Goal: Task Accomplishment & Management: Manage account settings

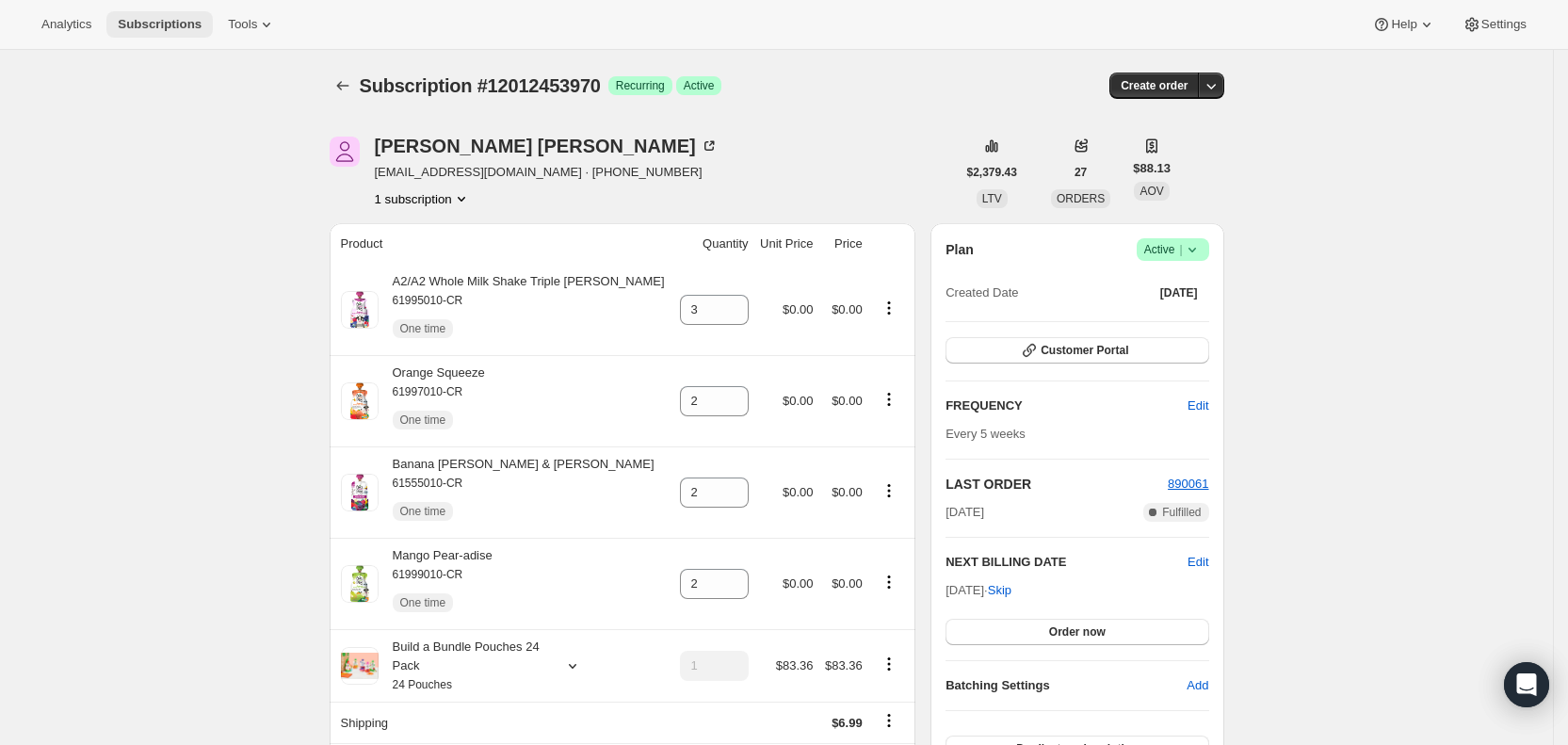
click at [138, 28] on span "Subscriptions" at bounding box center [159, 25] width 83 height 15
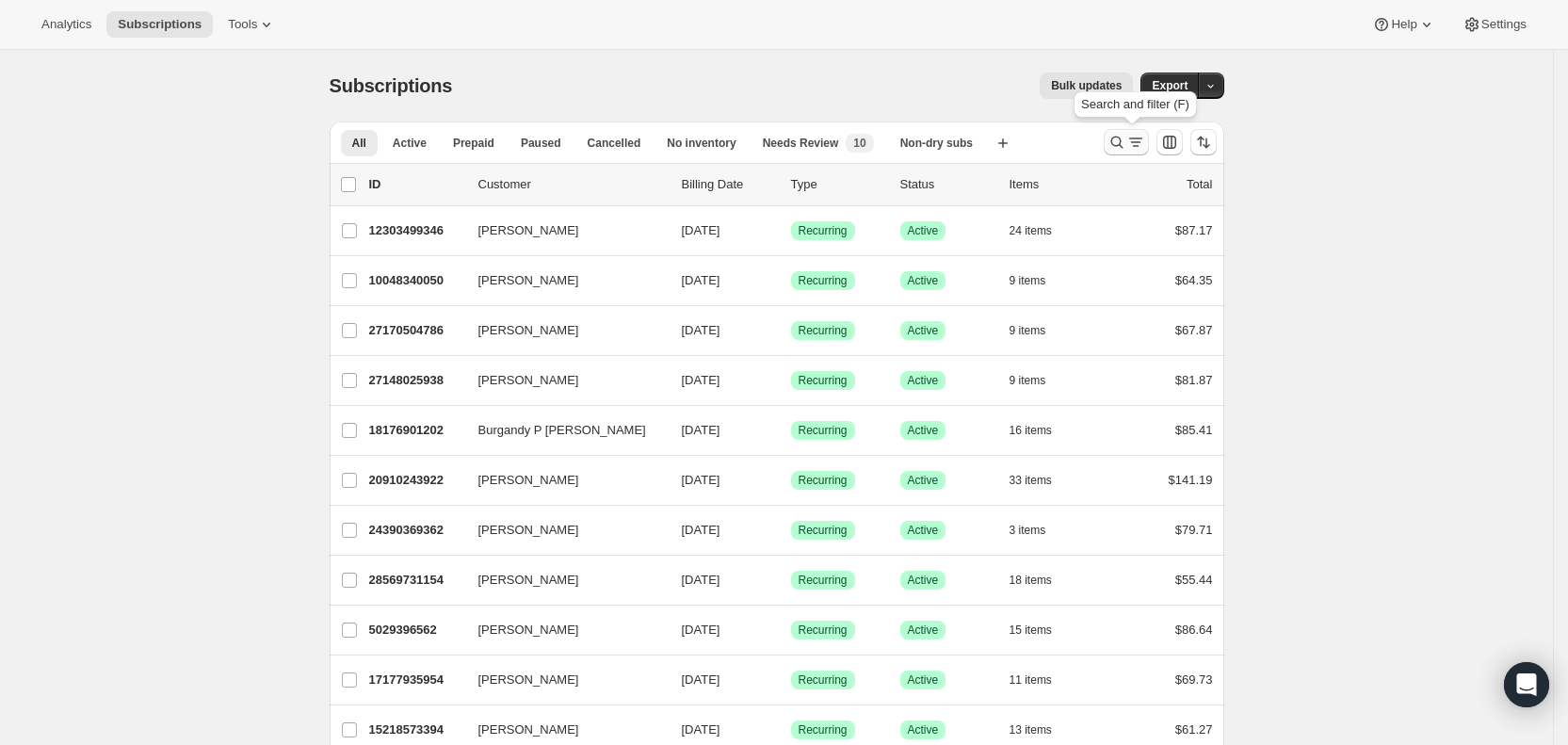
click at [1142, 139] on icon "Search and filter results" at bounding box center [1136, 142] width 19 height 19
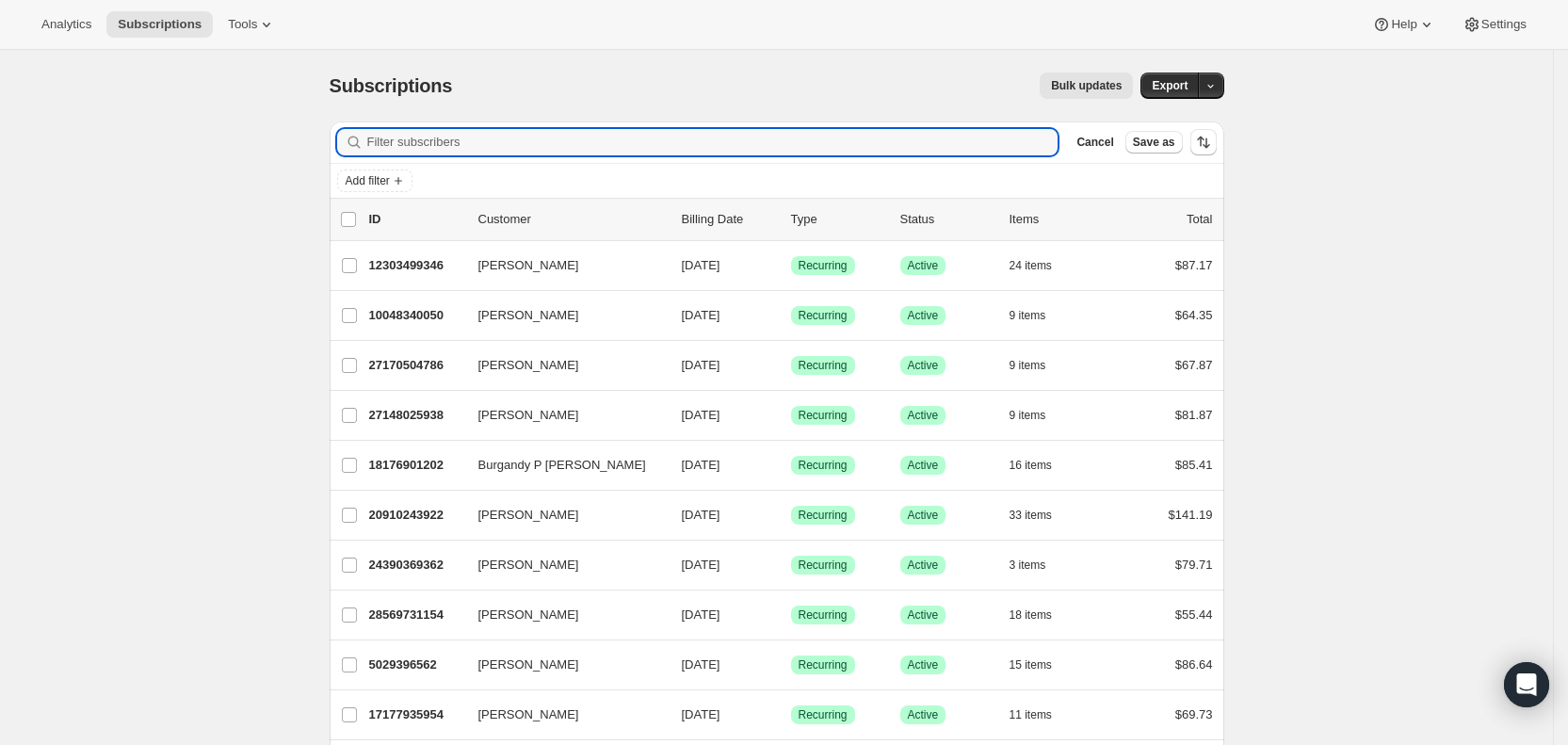
paste input "[EMAIL_ADDRESS][DOMAIN_NAME]"
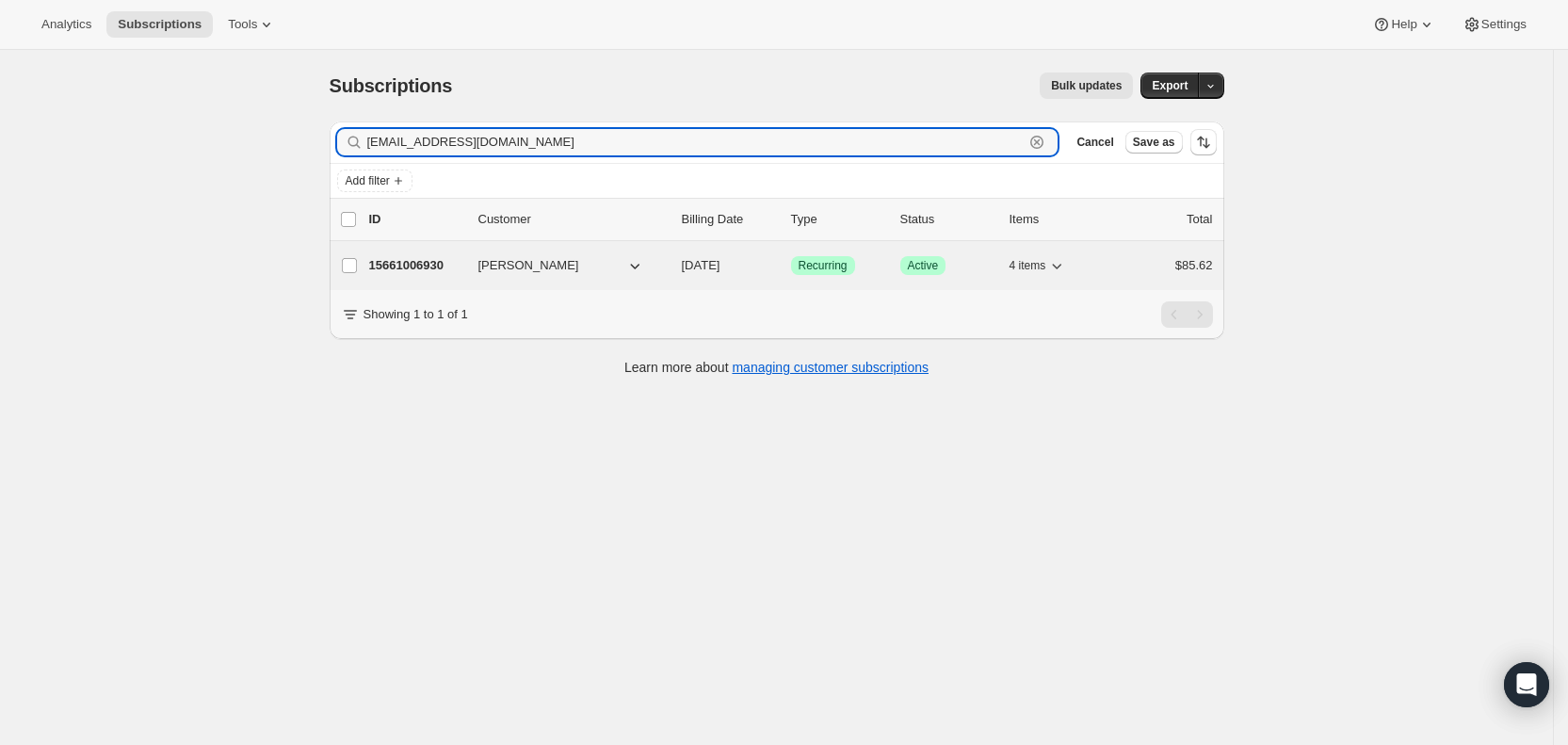
type input "[EMAIL_ADDRESS][DOMAIN_NAME]"
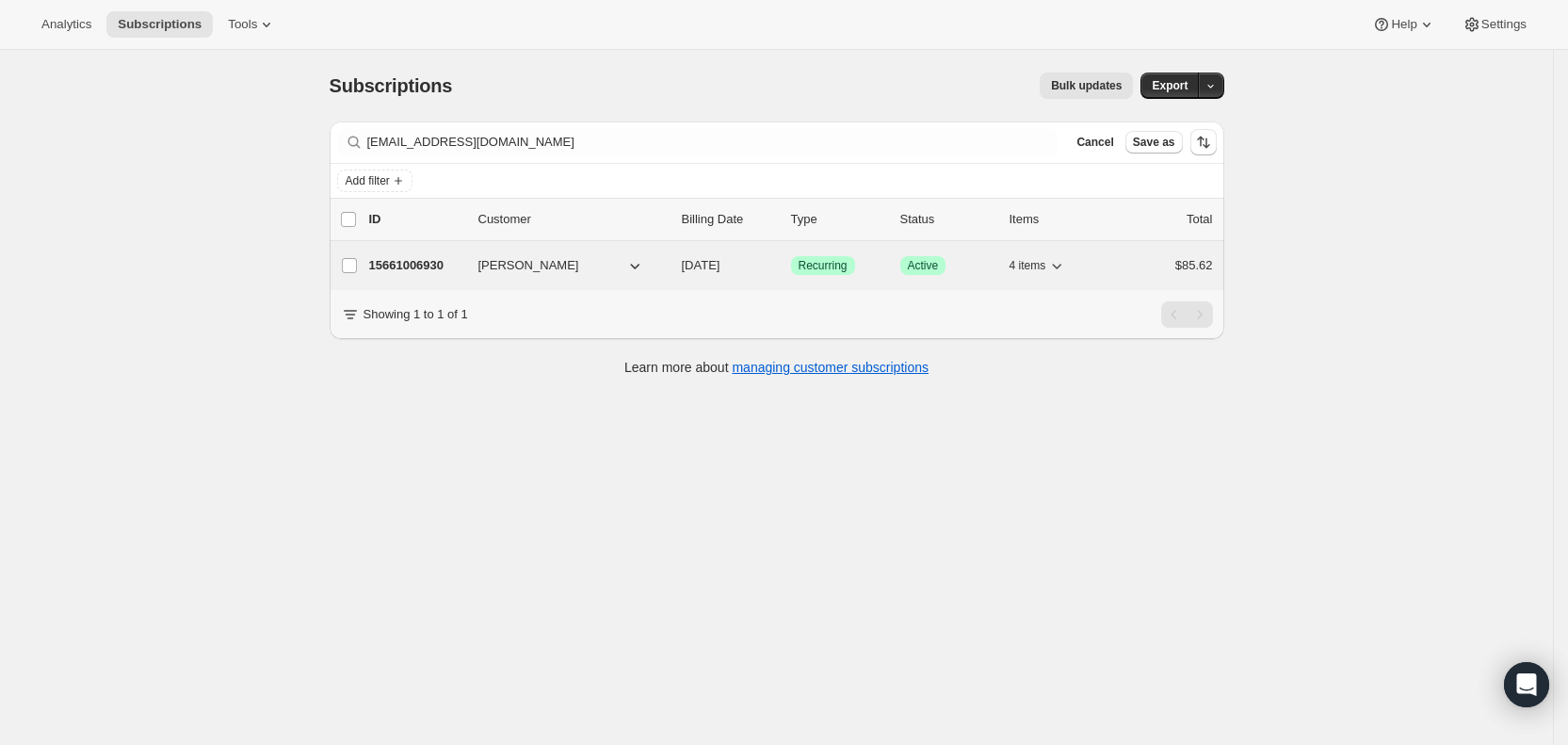
click at [721, 262] on span "[DATE]" at bounding box center [701, 264] width 39 height 14
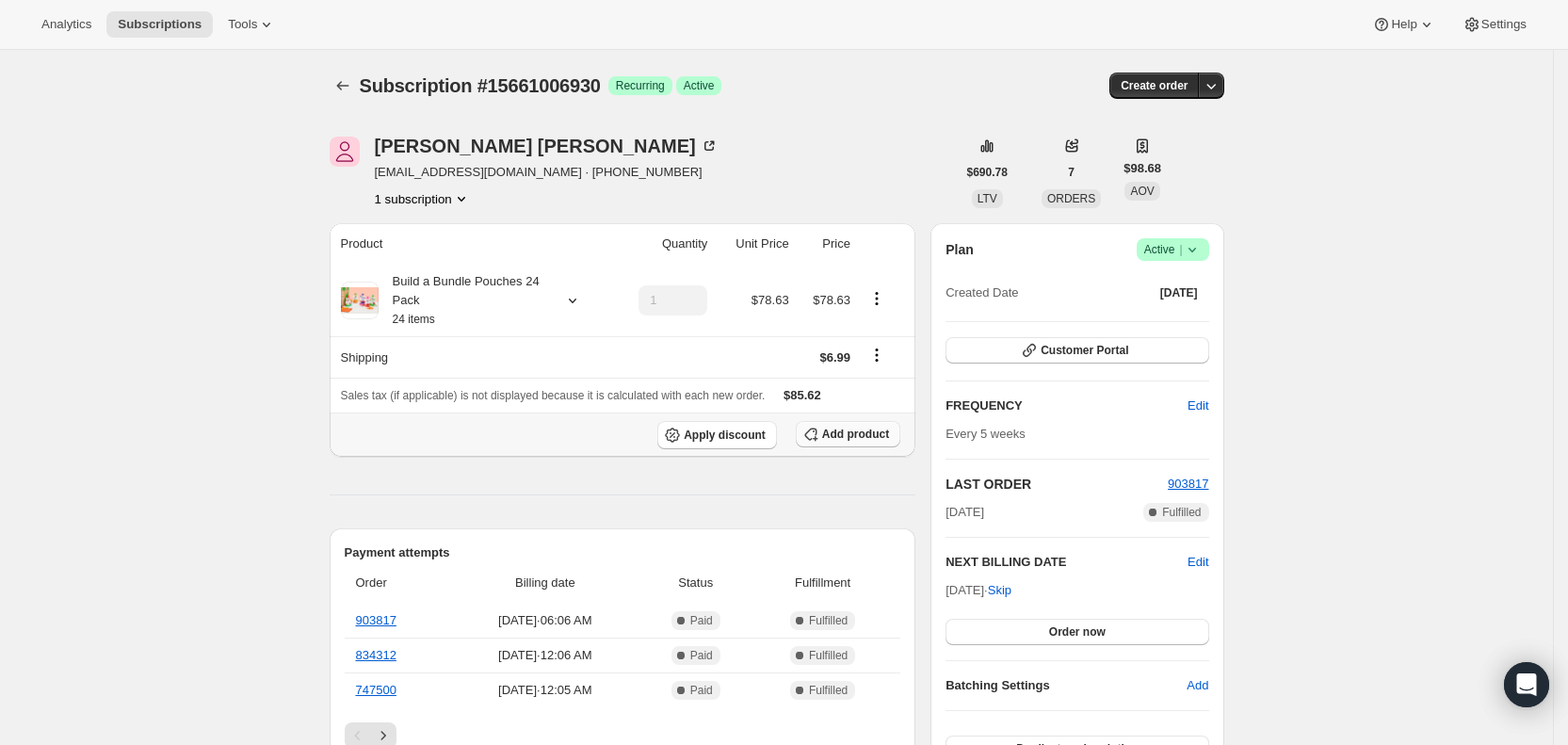
click at [871, 435] on span "Add product" at bounding box center [856, 434] width 67 height 15
click at [181, 14] on button "Subscriptions" at bounding box center [159, 25] width 106 height 27
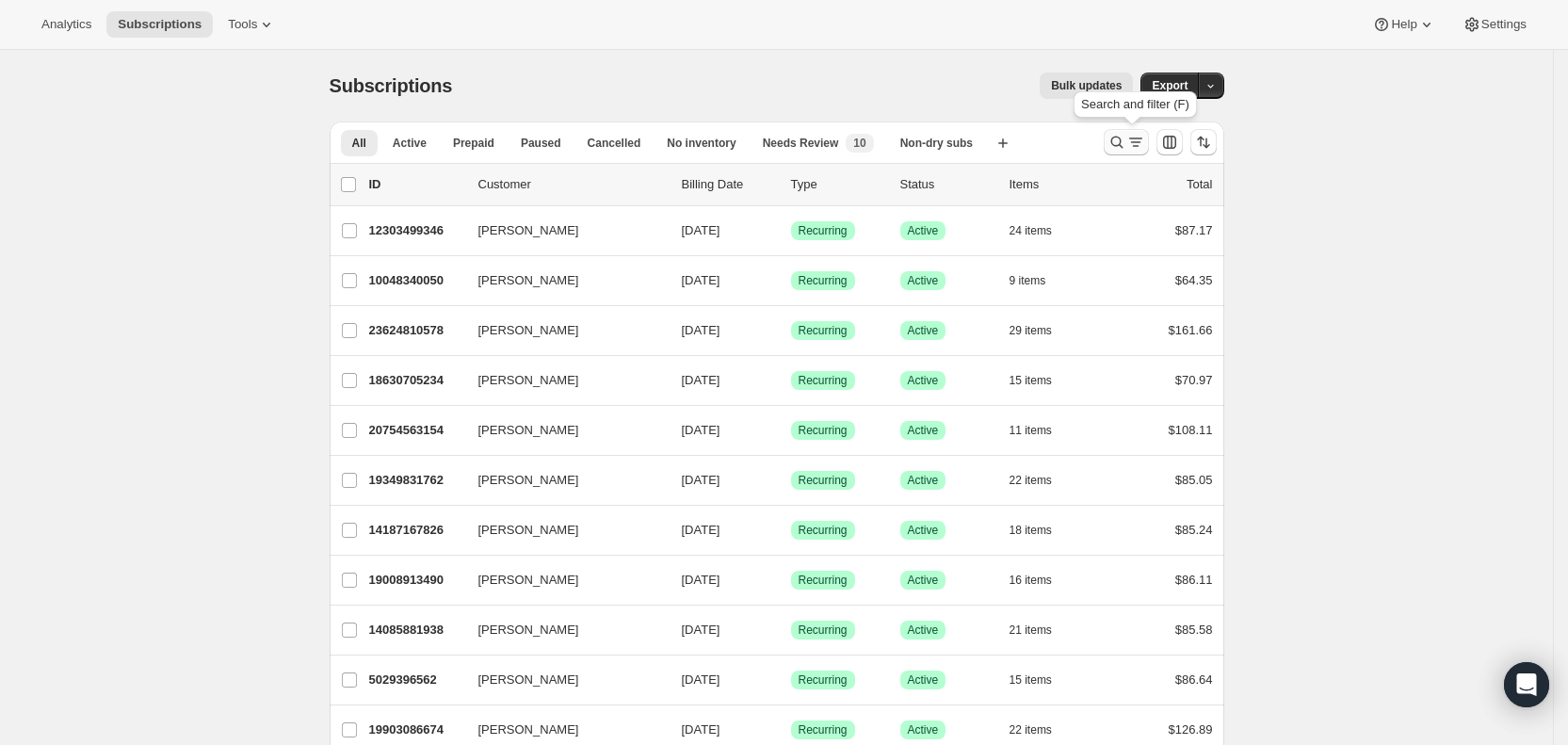
click at [1125, 140] on icon "Search and filter results" at bounding box center [1117, 142] width 19 height 19
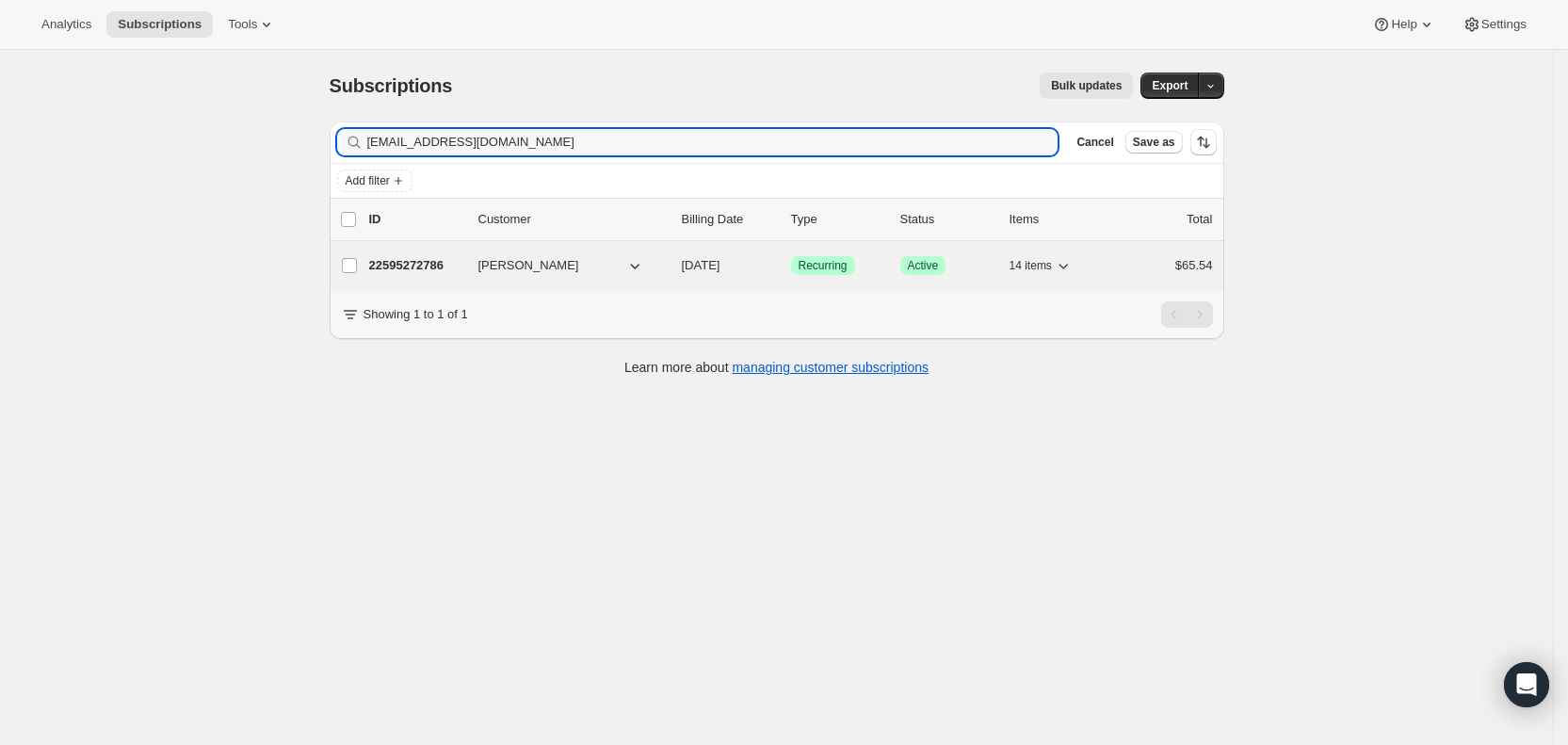
type input "[EMAIL_ADDRESS][DOMAIN_NAME]"
click at [721, 259] on span "[DATE]" at bounding box center [701, 264] width 39 height 14
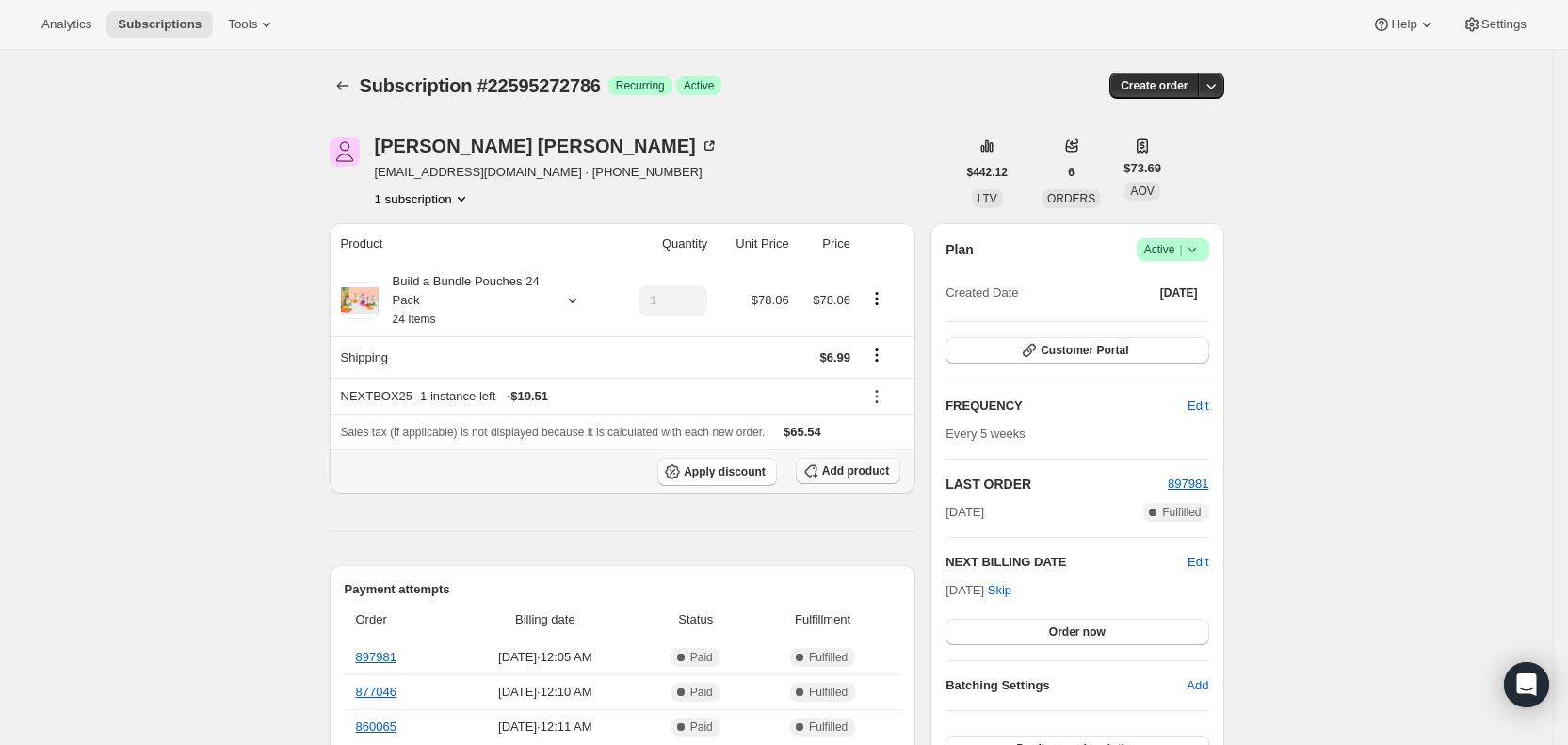
click at [843, 473] on span "Add product" at bounding box center [856, 471] width 67 height 15
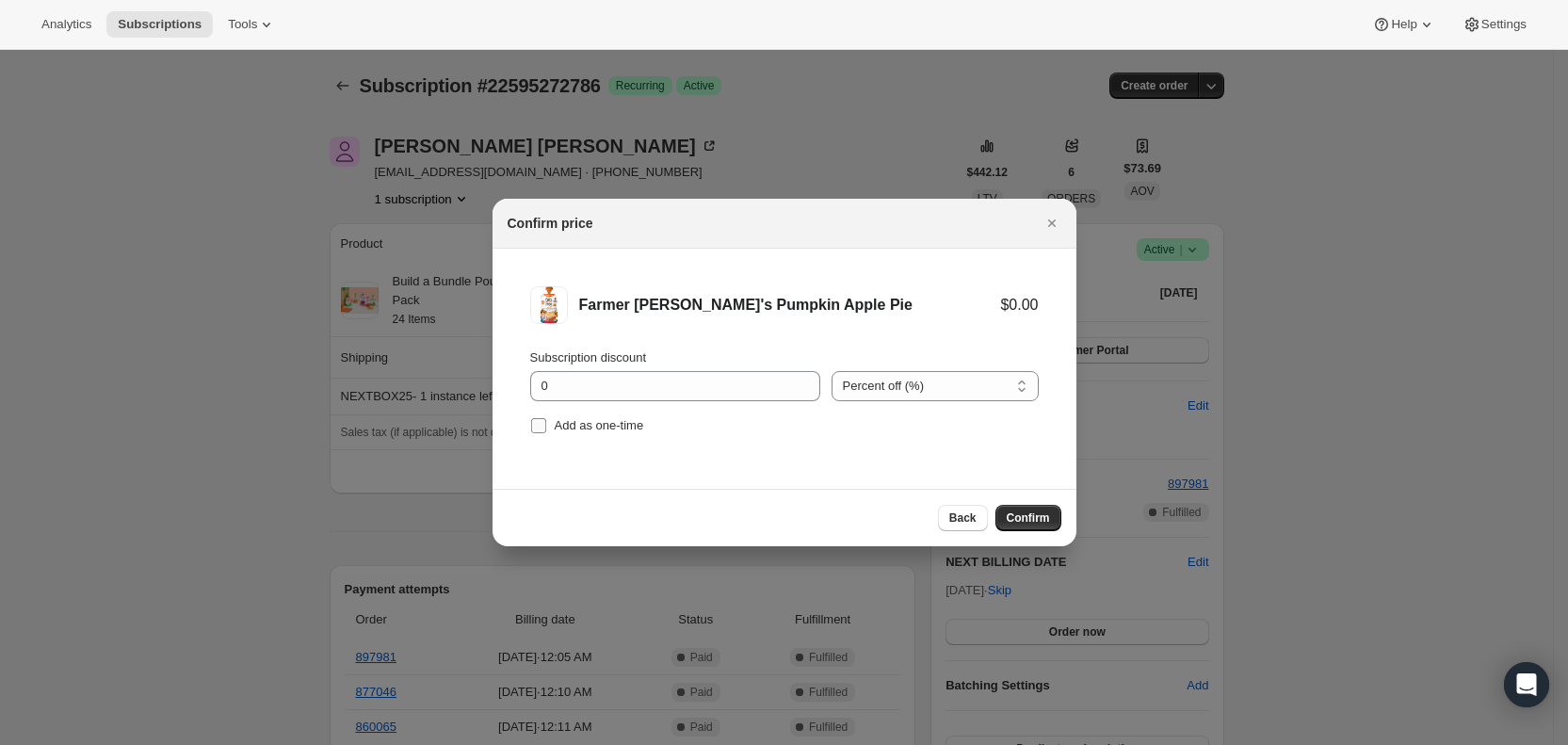
click at [544, 423] on input "Add as one-time" at bounding box center [539, 426] width 15 height 15
checkbox input "true"
click at [1027, 520] on span "Confirm" at bounding box center [1029, 518] width 44 height 15
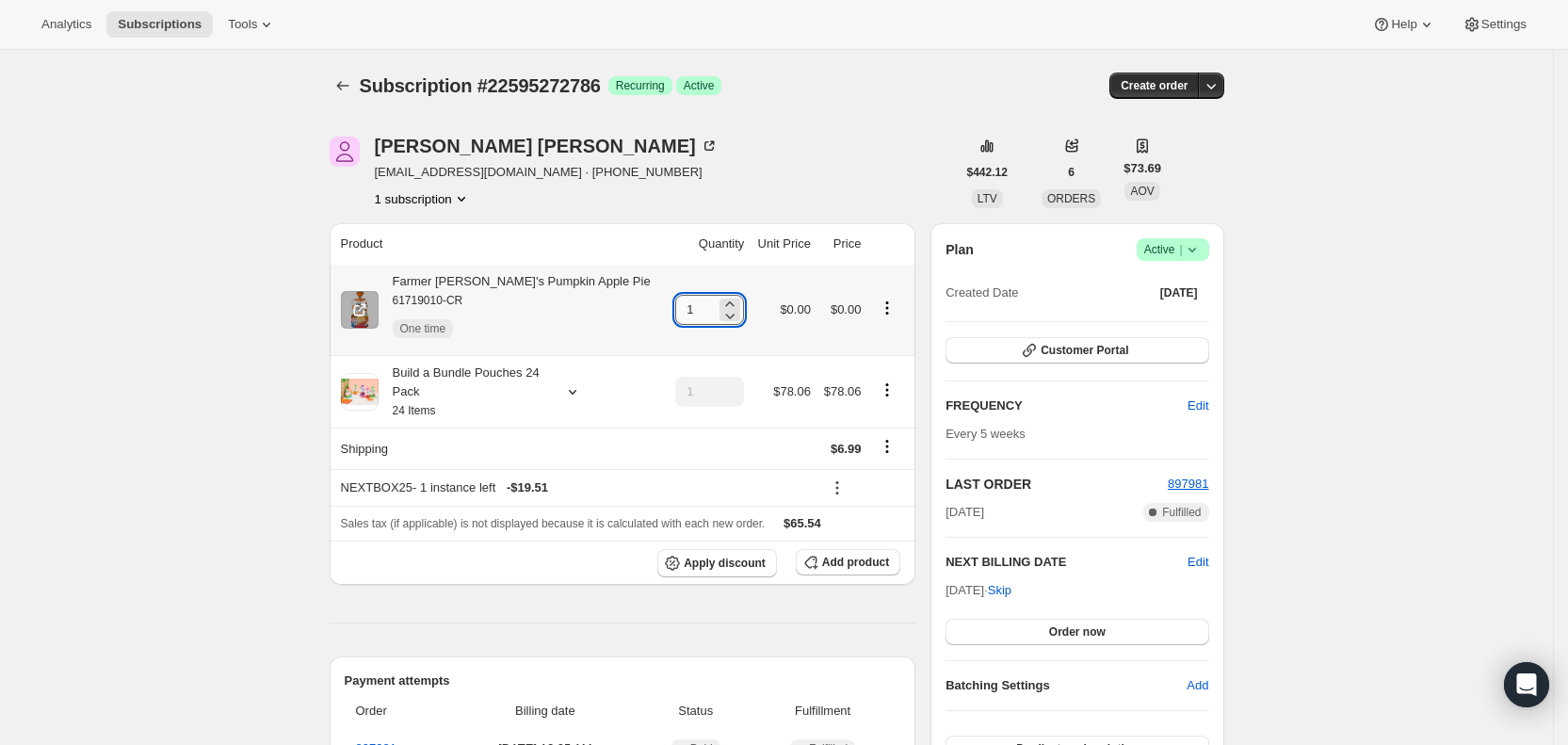
drag, startPoint x: 663, startPoint y: 306, endPoint x: 678, endPoint y: 306, distance: 15.0
click at [678, 306] on input "1" at bounding box center [695, 310] width 41 height 30
type input "3"
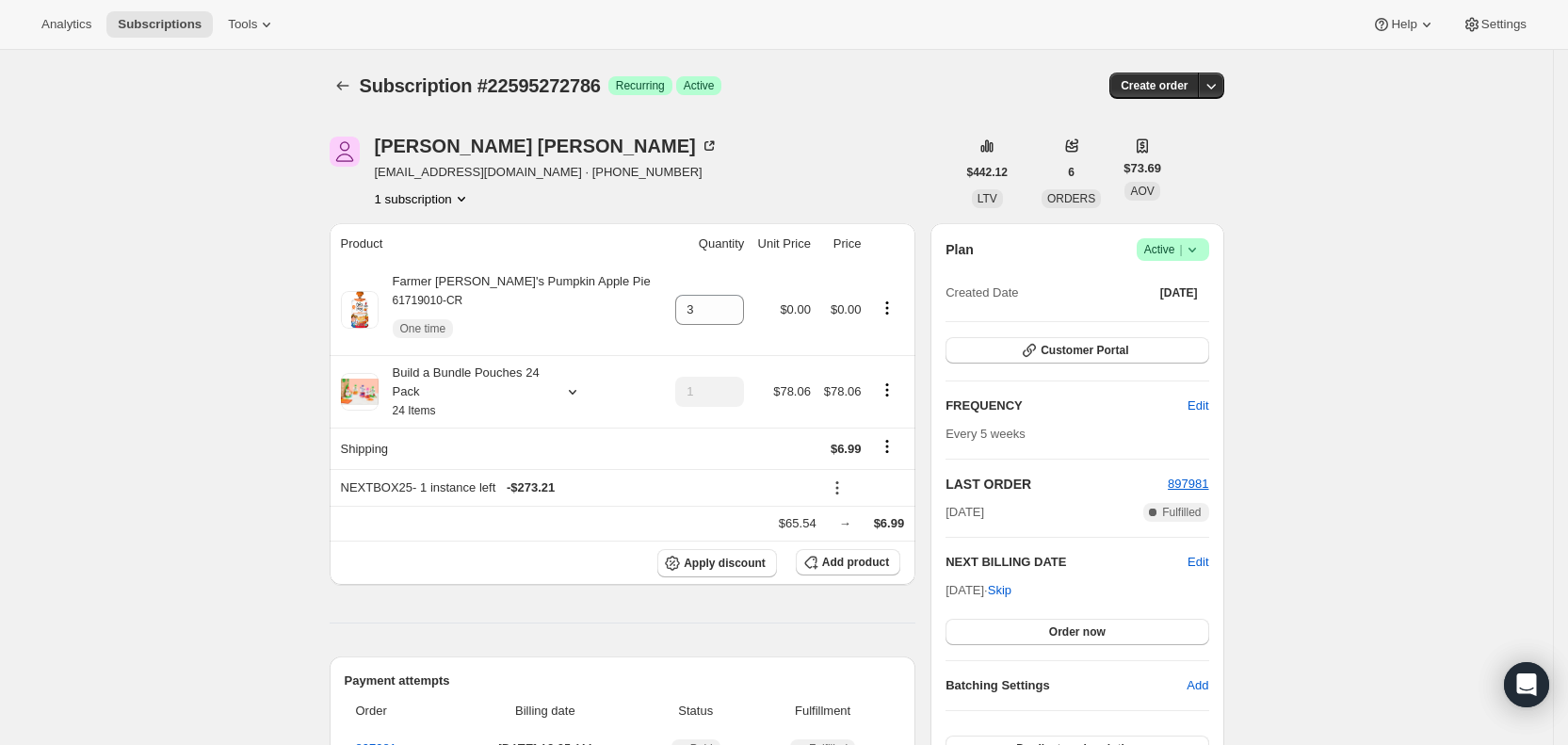
click at [926, 20] on div "Analytics Subscriptions Tools Help Settings" at bounding box center [784, 25] width 1568 height 50
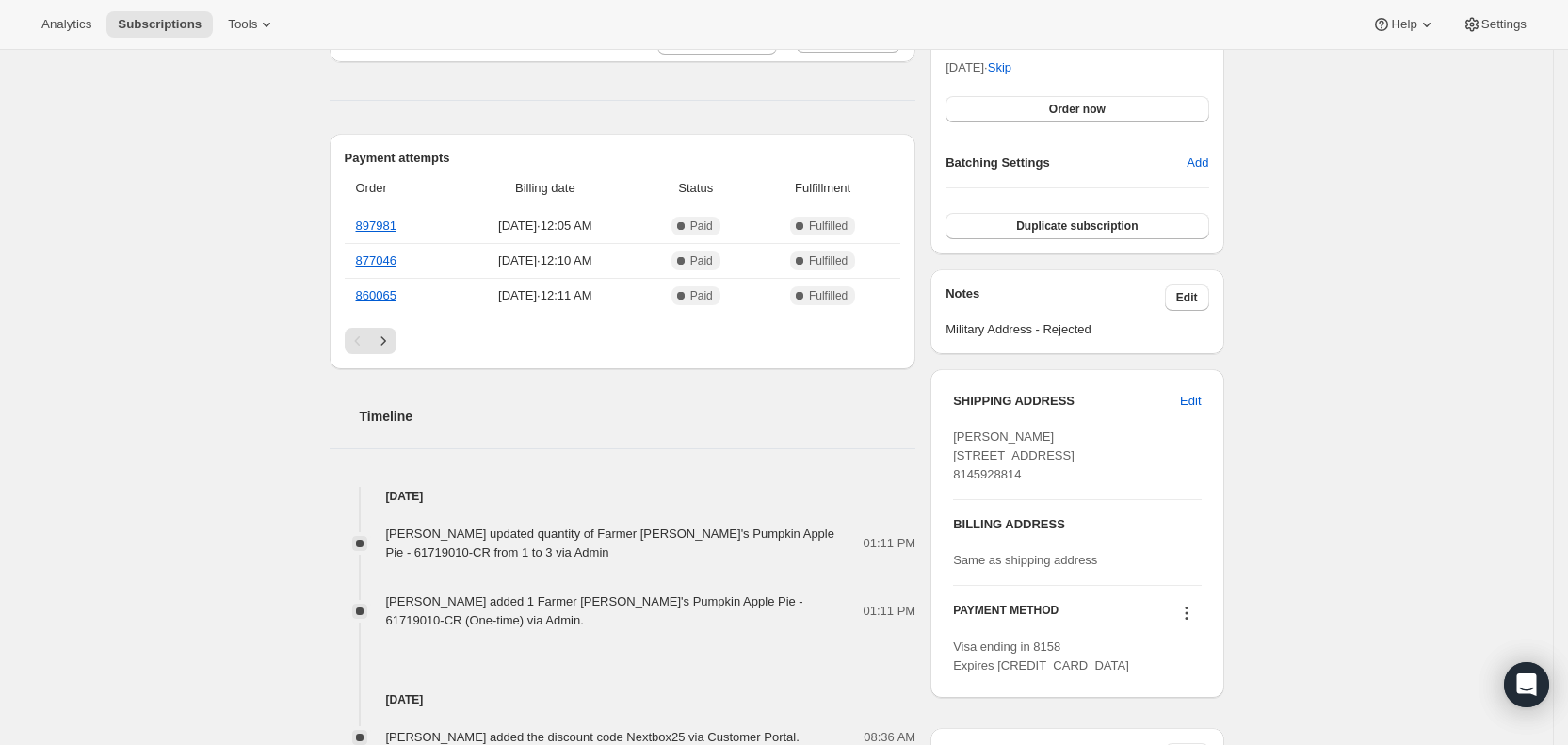
scroll to position [529, 0]
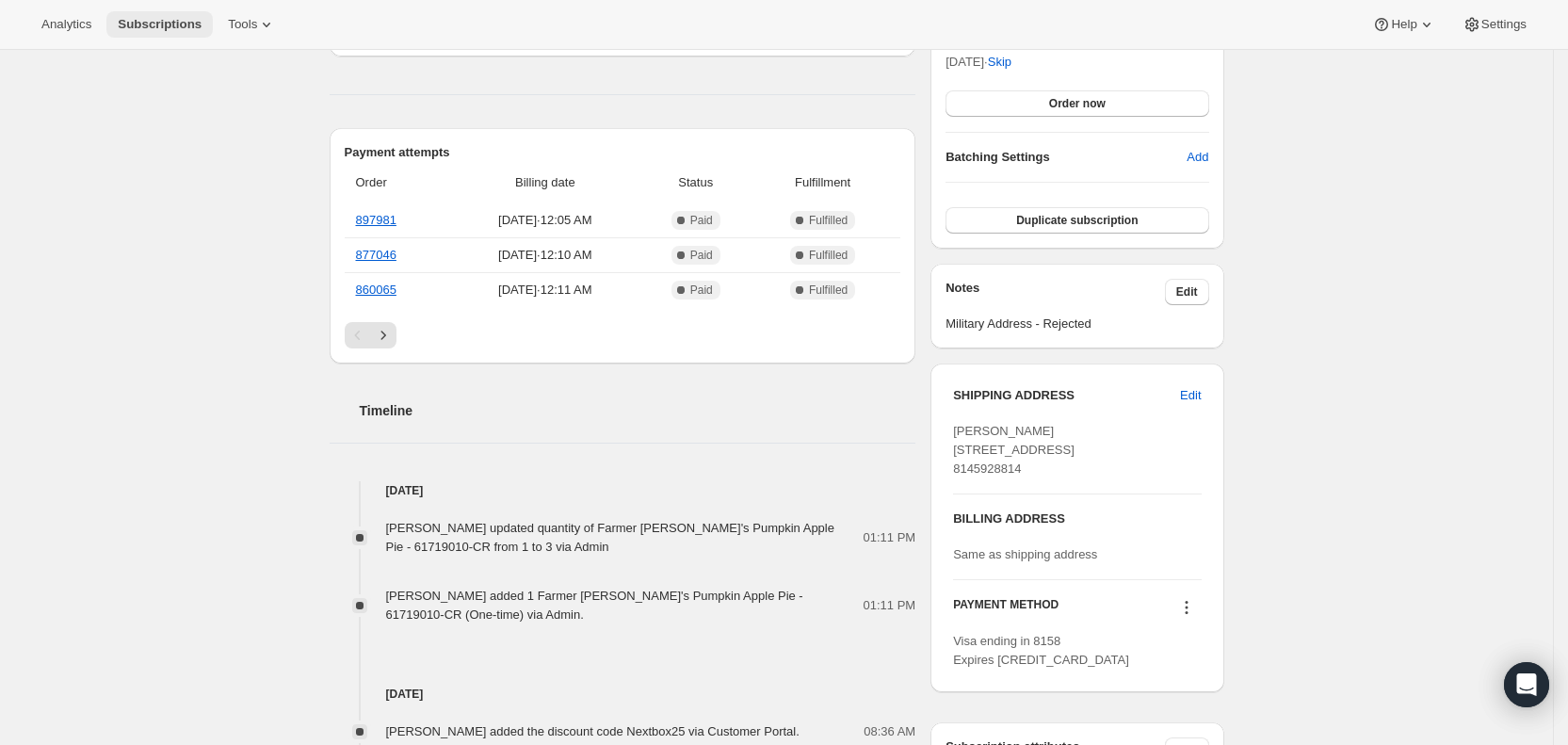
click at [161, 25] on span "Subscriptions" at bounding box center [159, 25] width 83 height 15
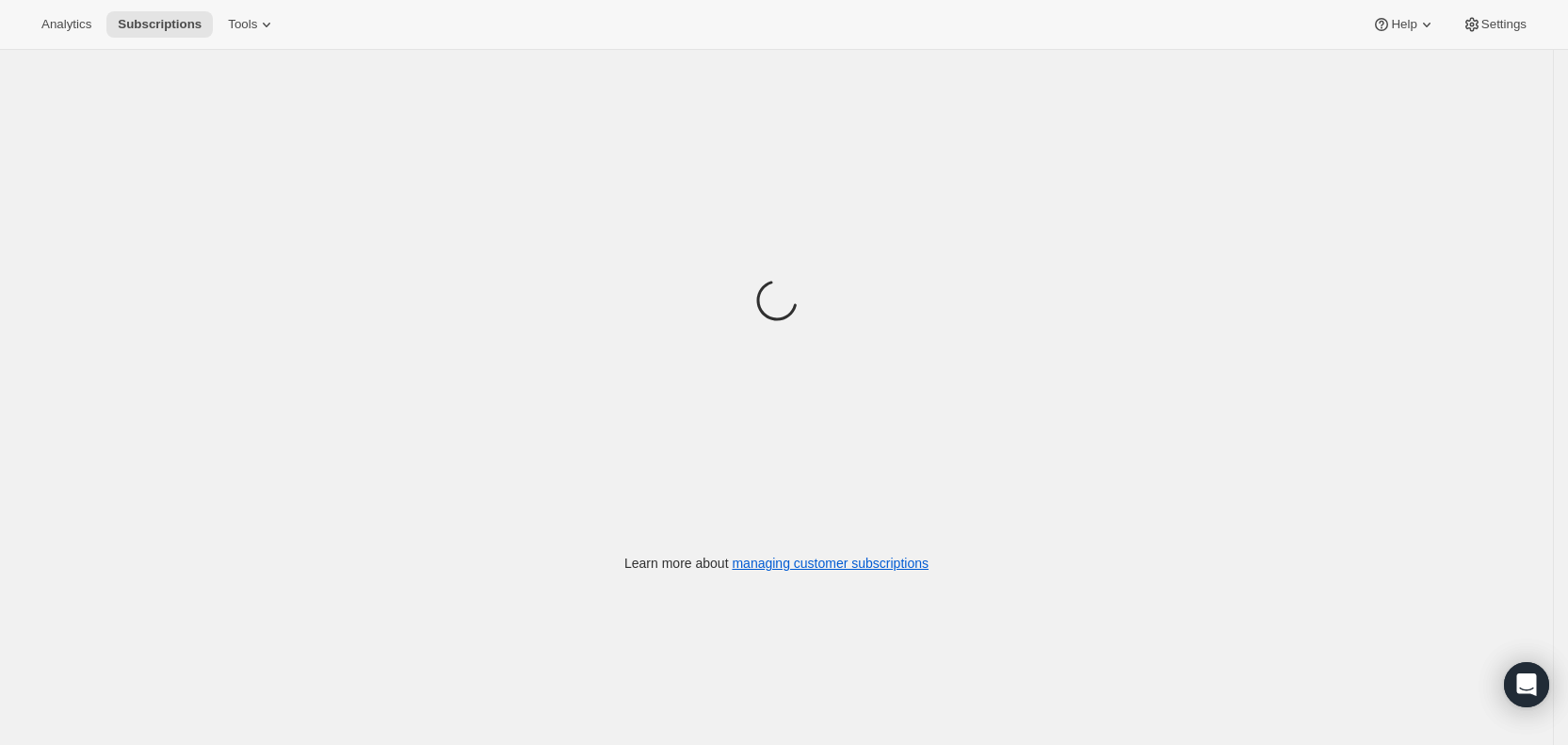
scroll to position [1, 0]
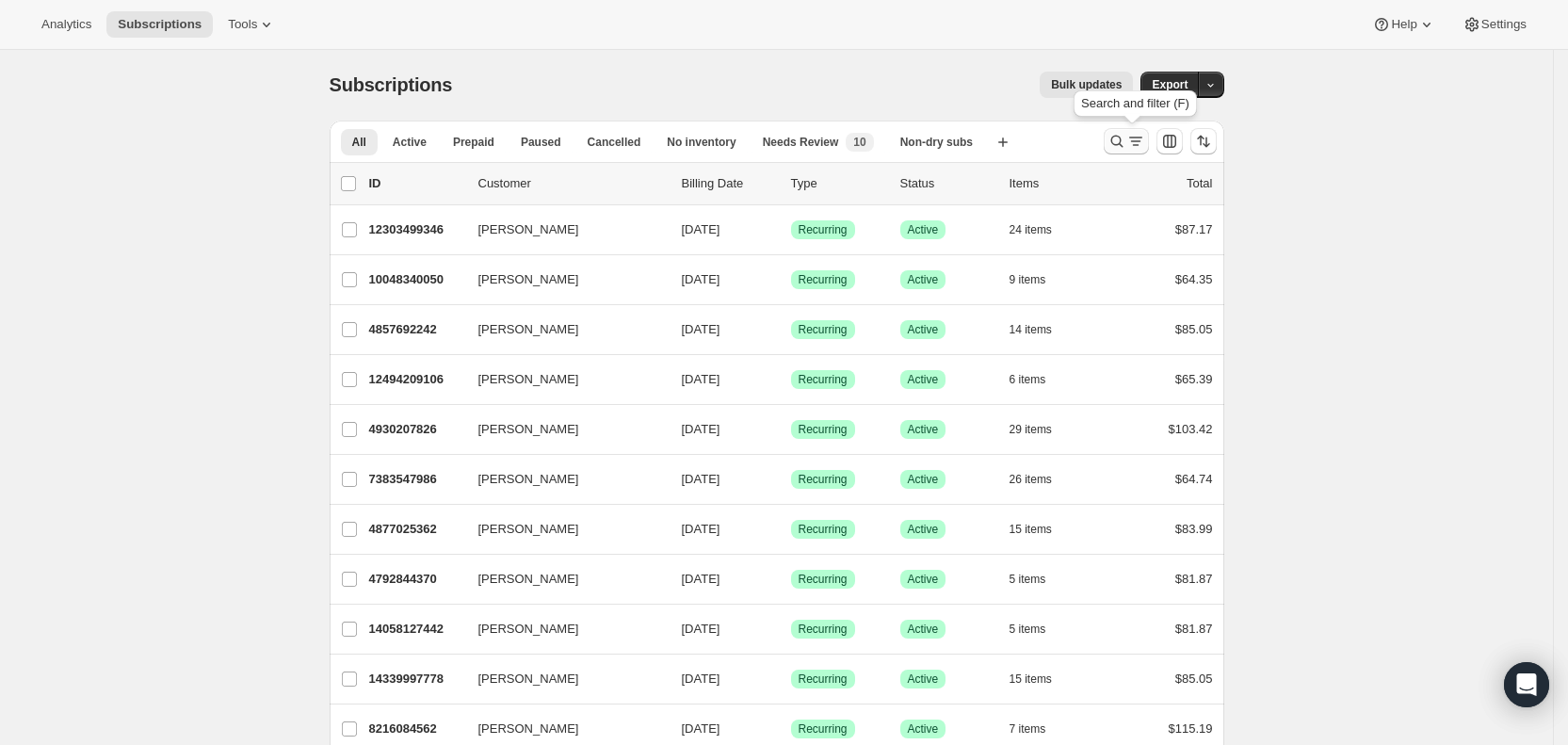
click at [1135, 145] on icon "Search and filter results" at bounding box center [1136, 141] width 19 height 19
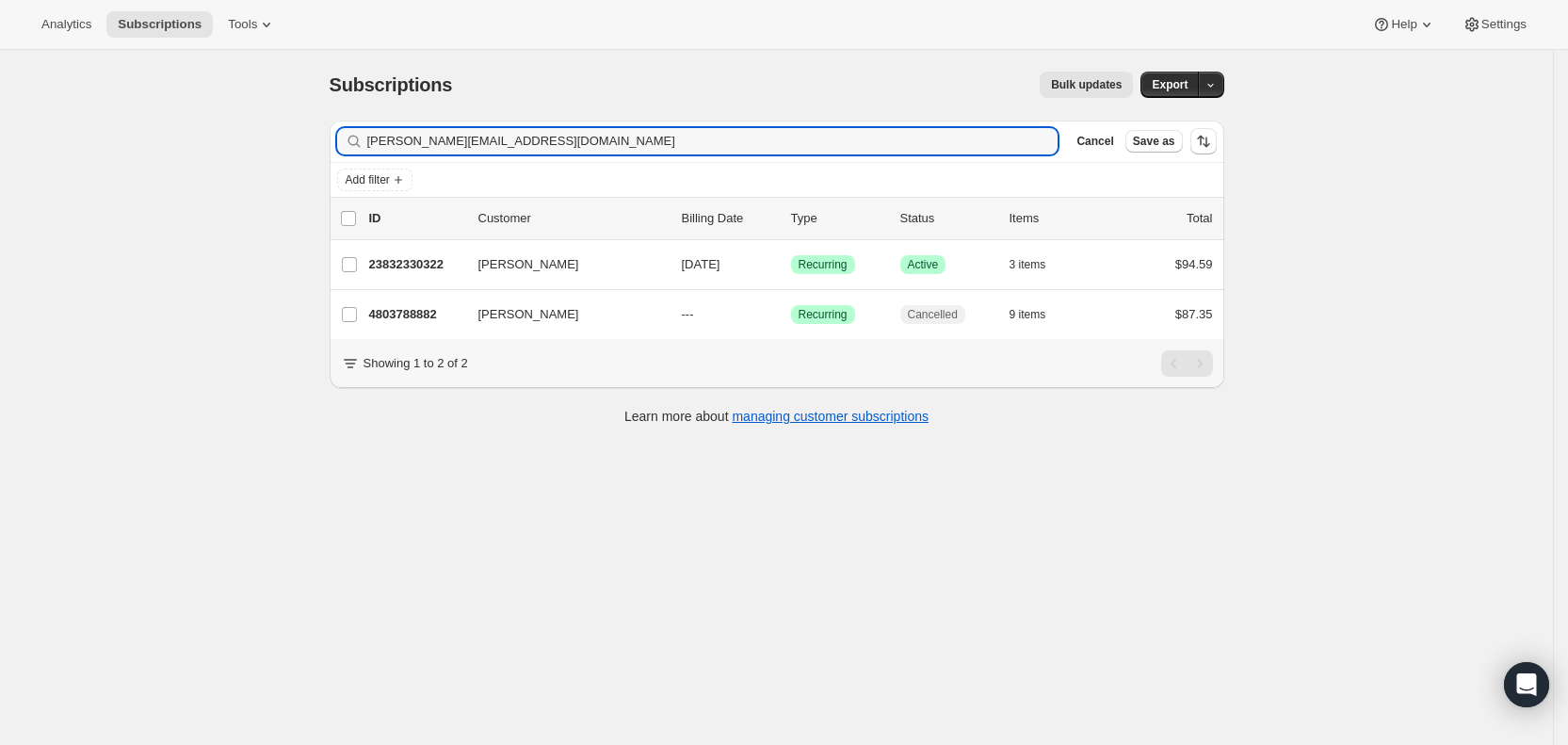
type input "[PERSON_NAME][EMAIL_ADDRESS][DOMAIN_NAME]"
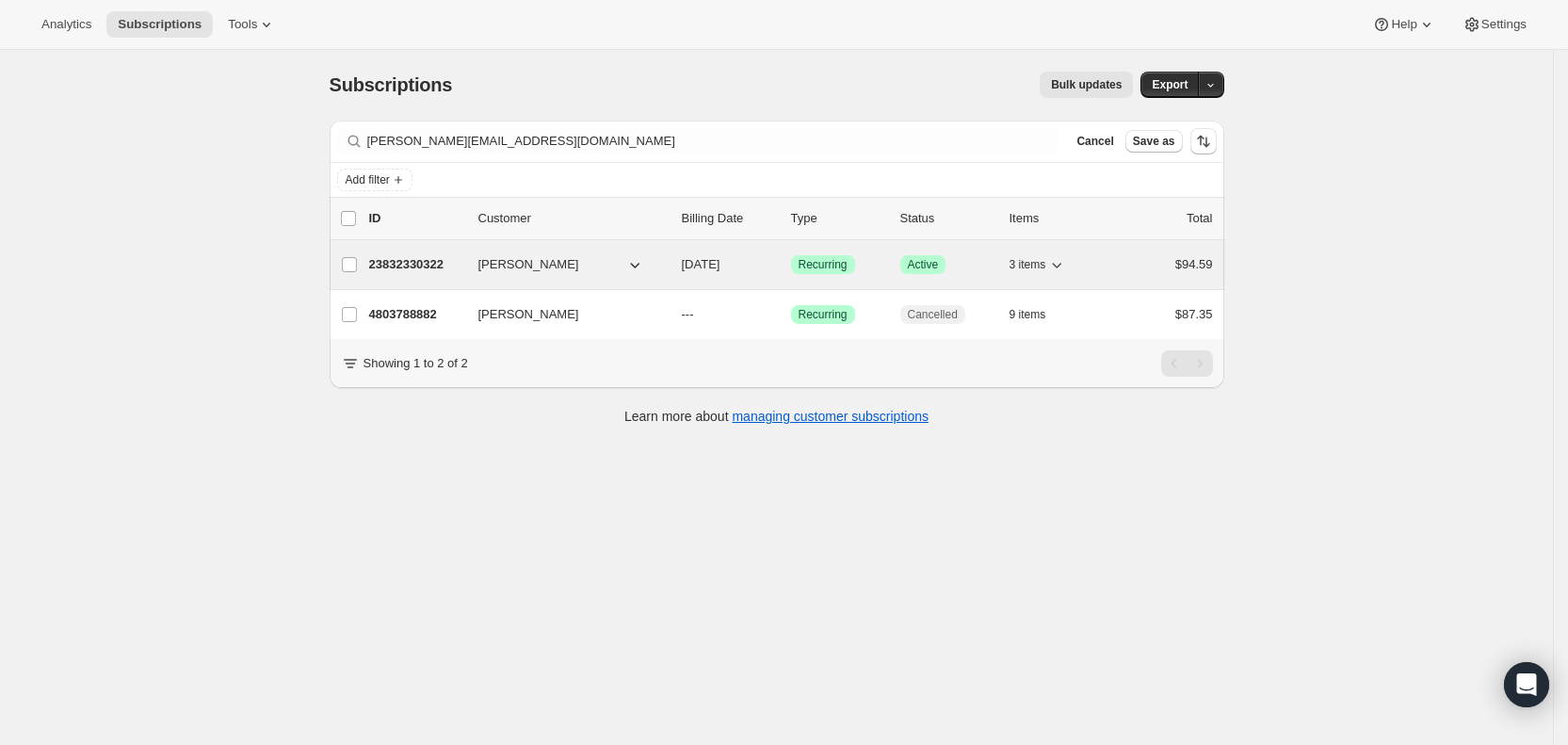
click at [721, 268] on span "[DATE]" at bounding box center [701, 263] width 39 height 14
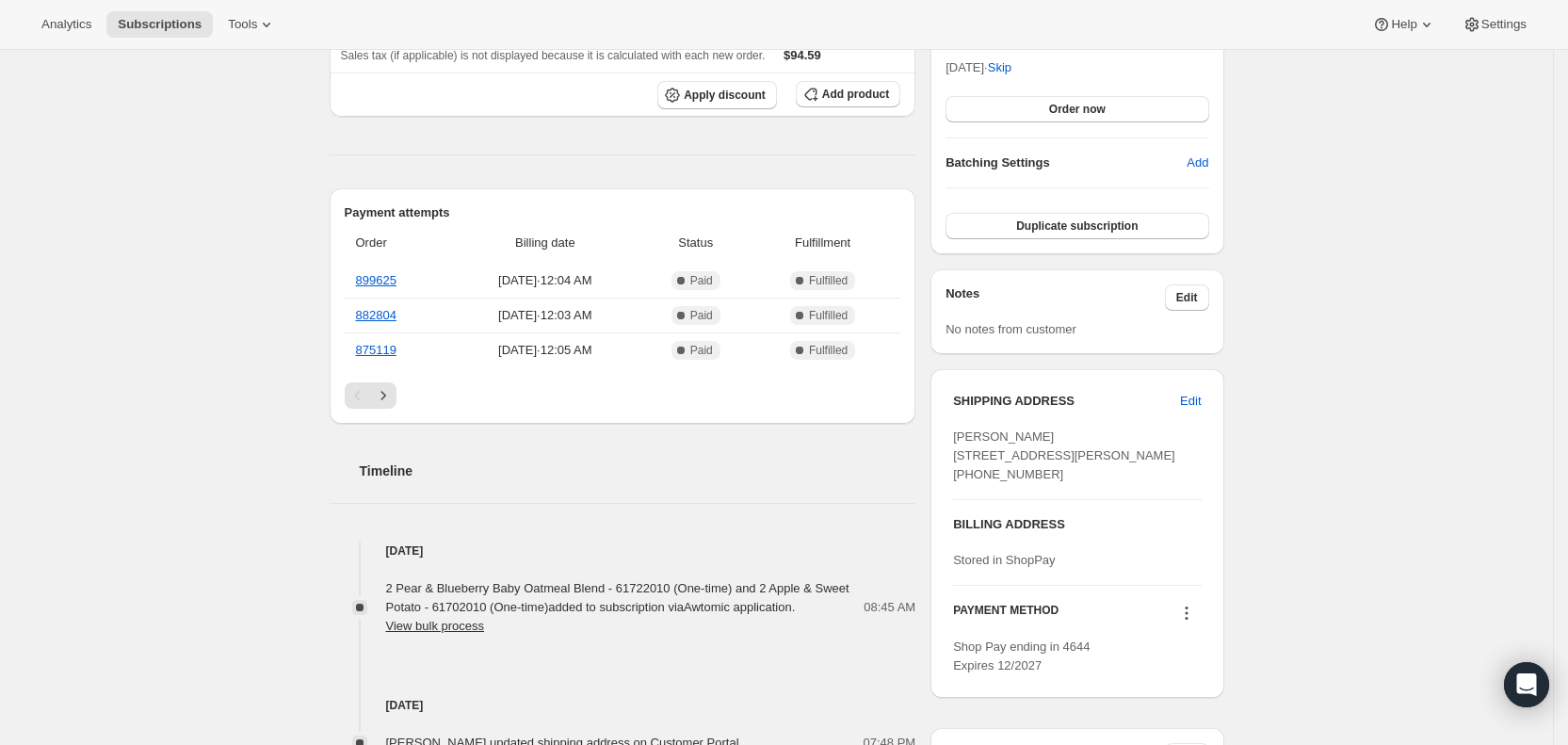
scroll to position [506, 0]
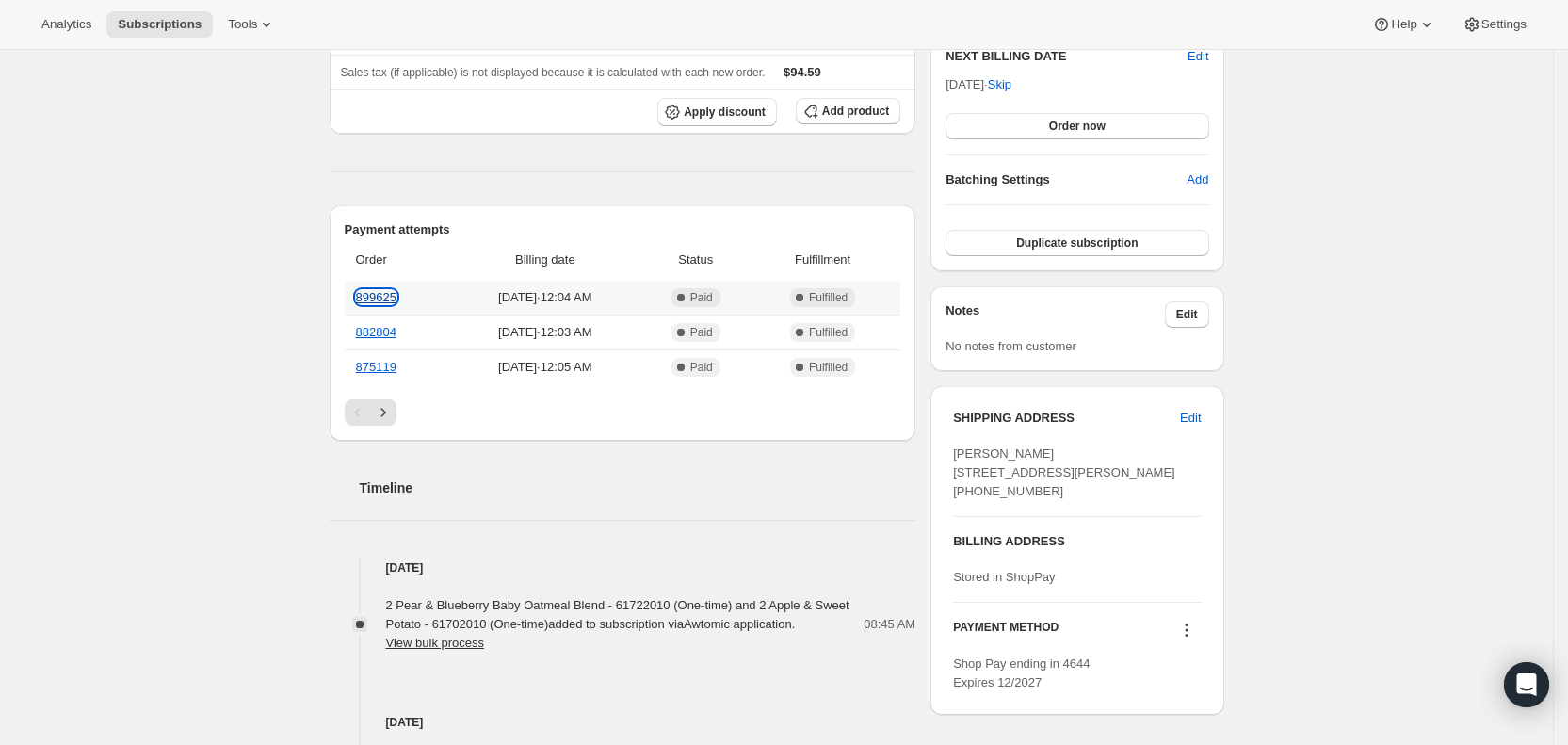
click at [390, 300] on link "899625" at bounding box center [376, 297] width 41 height 14
